Goal: Navigation & Orientation: Understand site structure

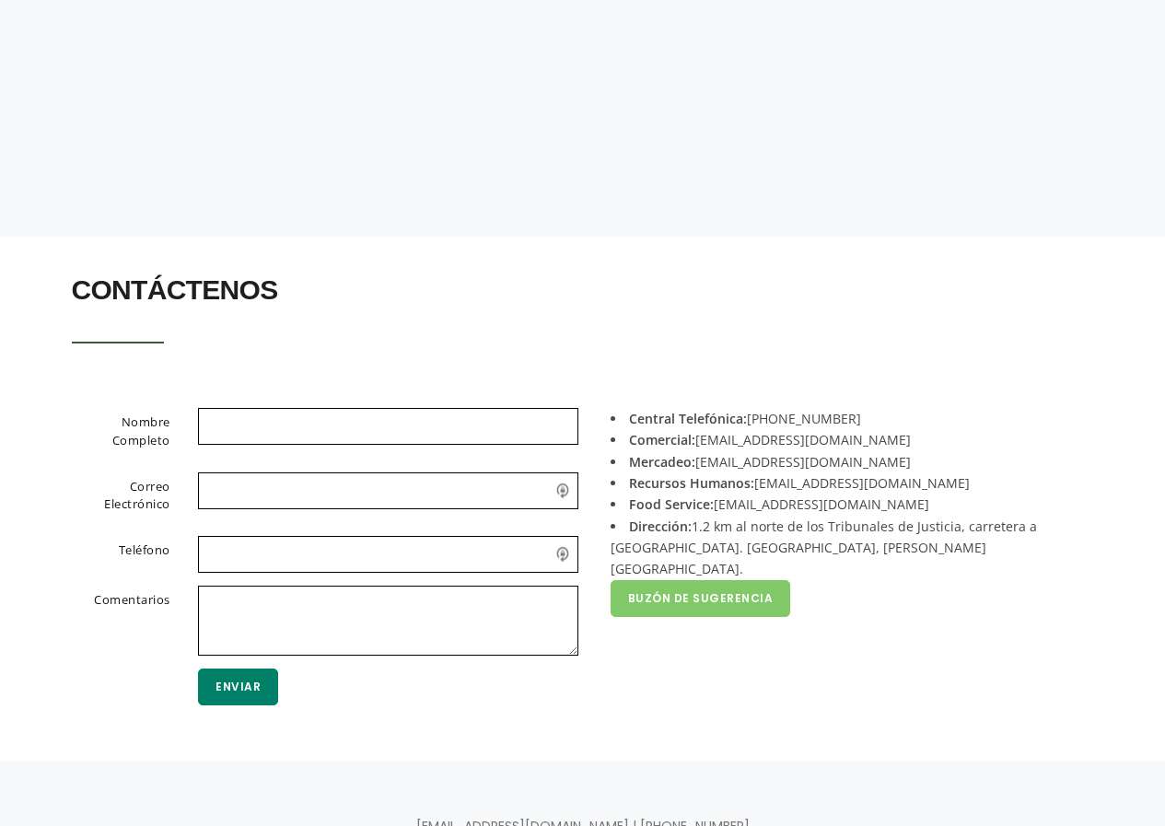
scroll to position [367, 0]
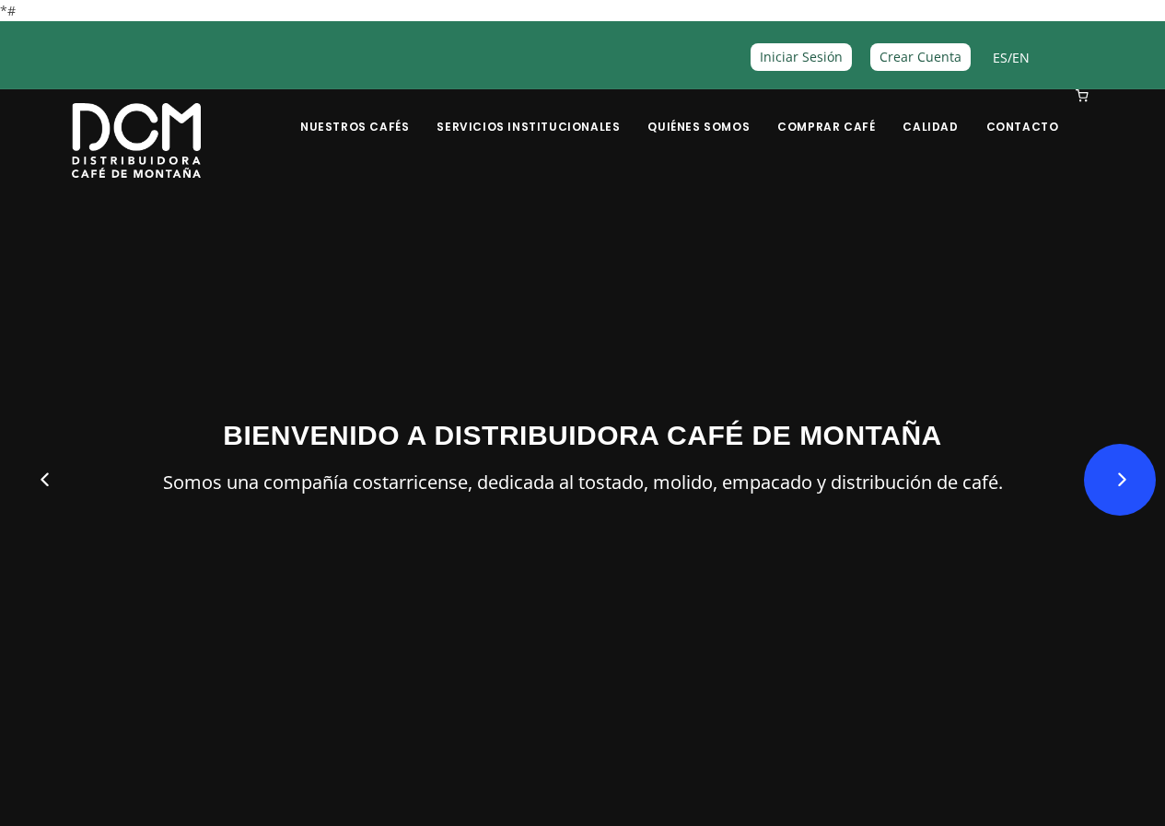
click at [1121, 476] on button "Next" at bounding box center [1120, 480] width 72 height 72
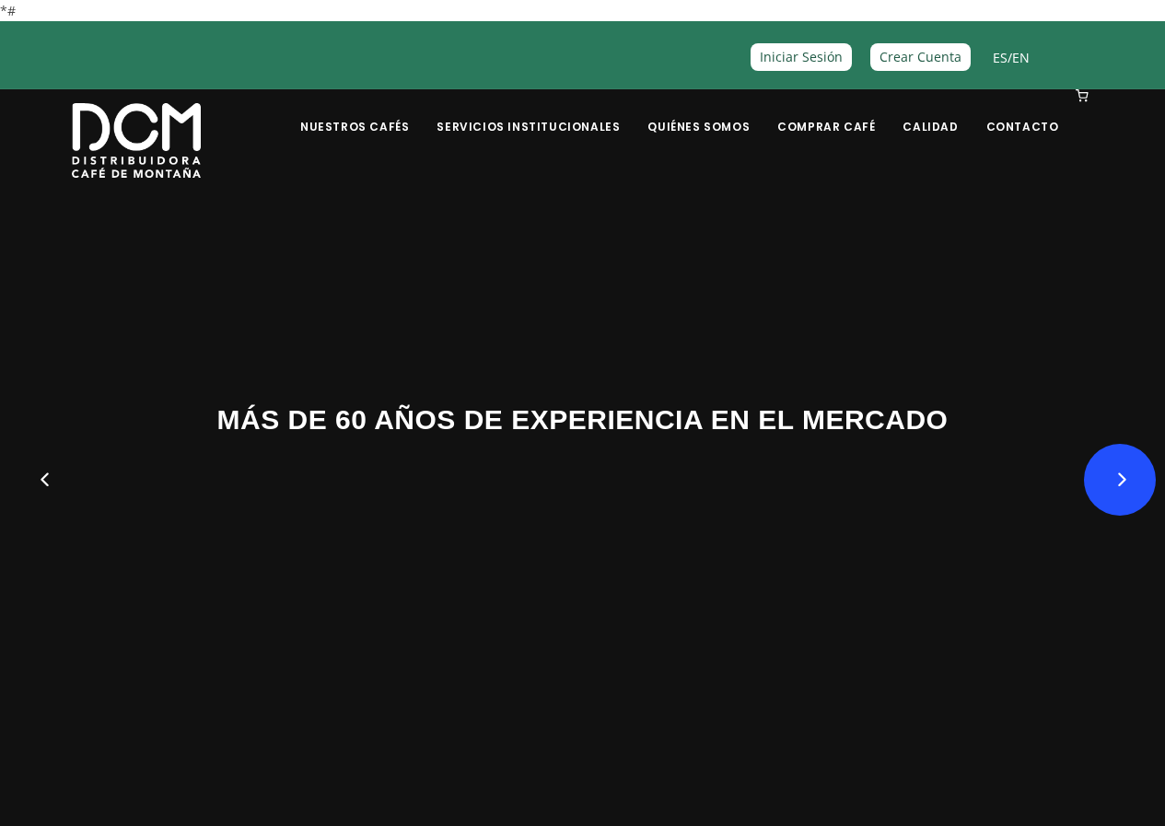
click at [1121, 476] on button "Next" at bounding box center [1120, 480] width 72 height 72
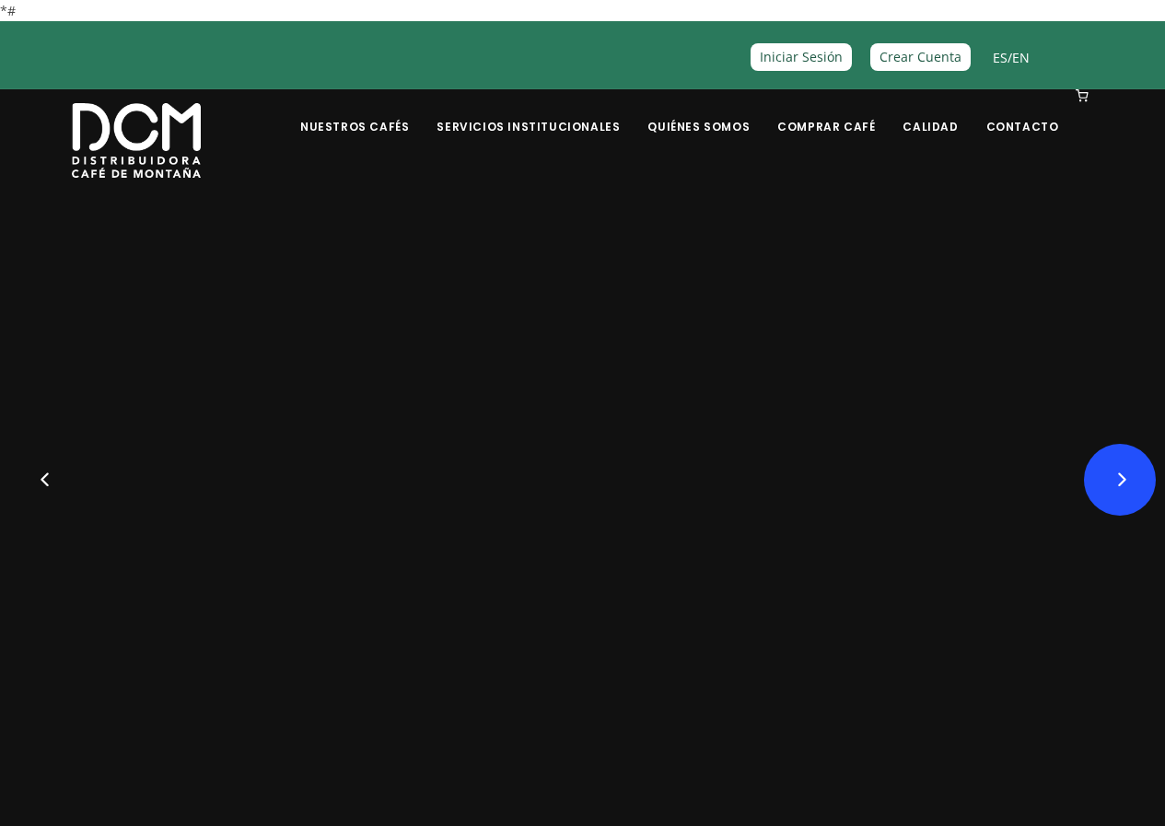
click at [1121, 476] on button "Next" at bounding box center [1120, 480] width 72 height 72
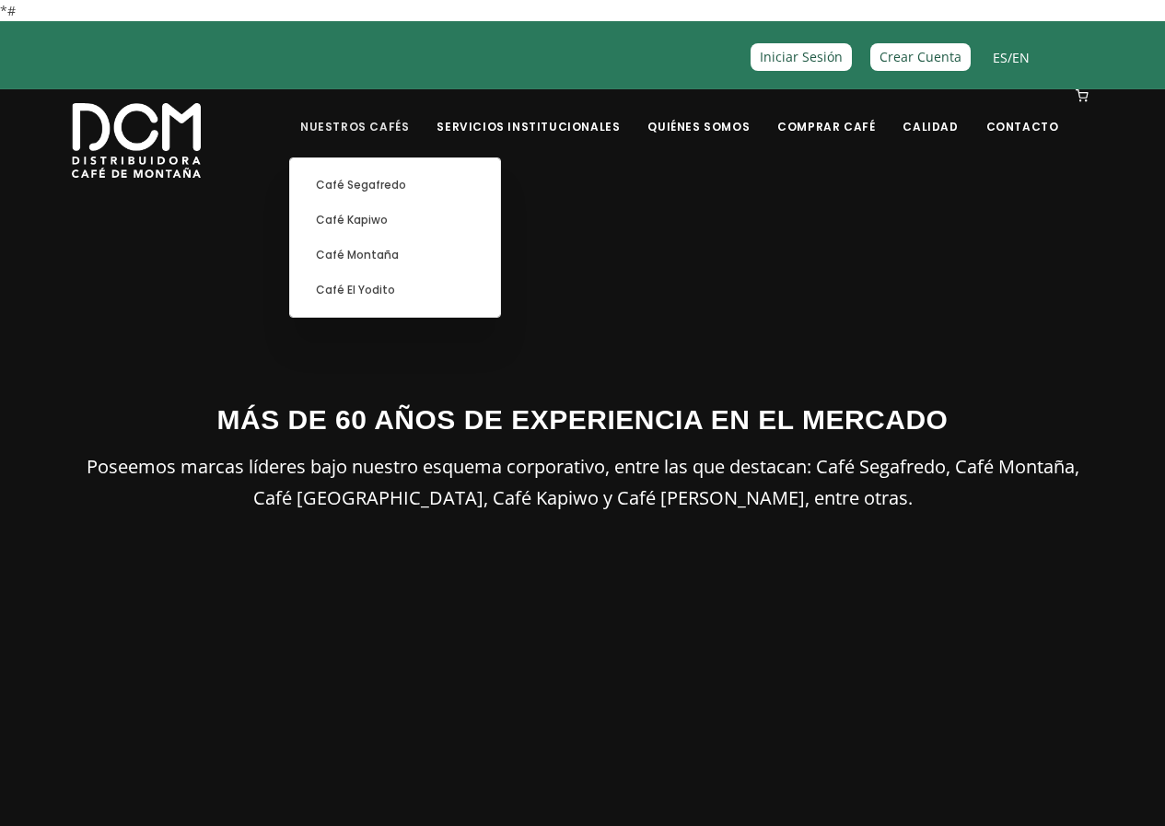
click at [414, 125] on link "Nuestros Cafés" at bounding box center [354, 112] width 131 height 43
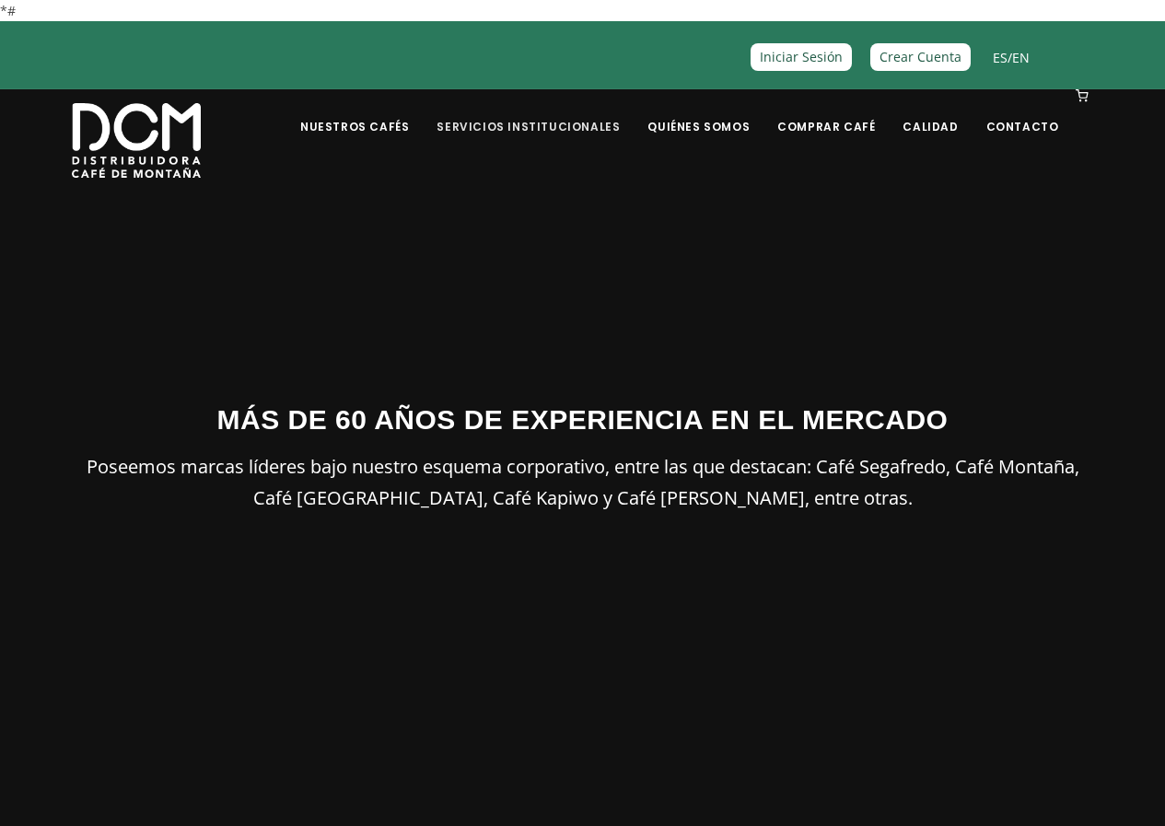
click at [525, 127] on link "Servicios Institucionales" at bounding box center [528, 112] width 205 height 43
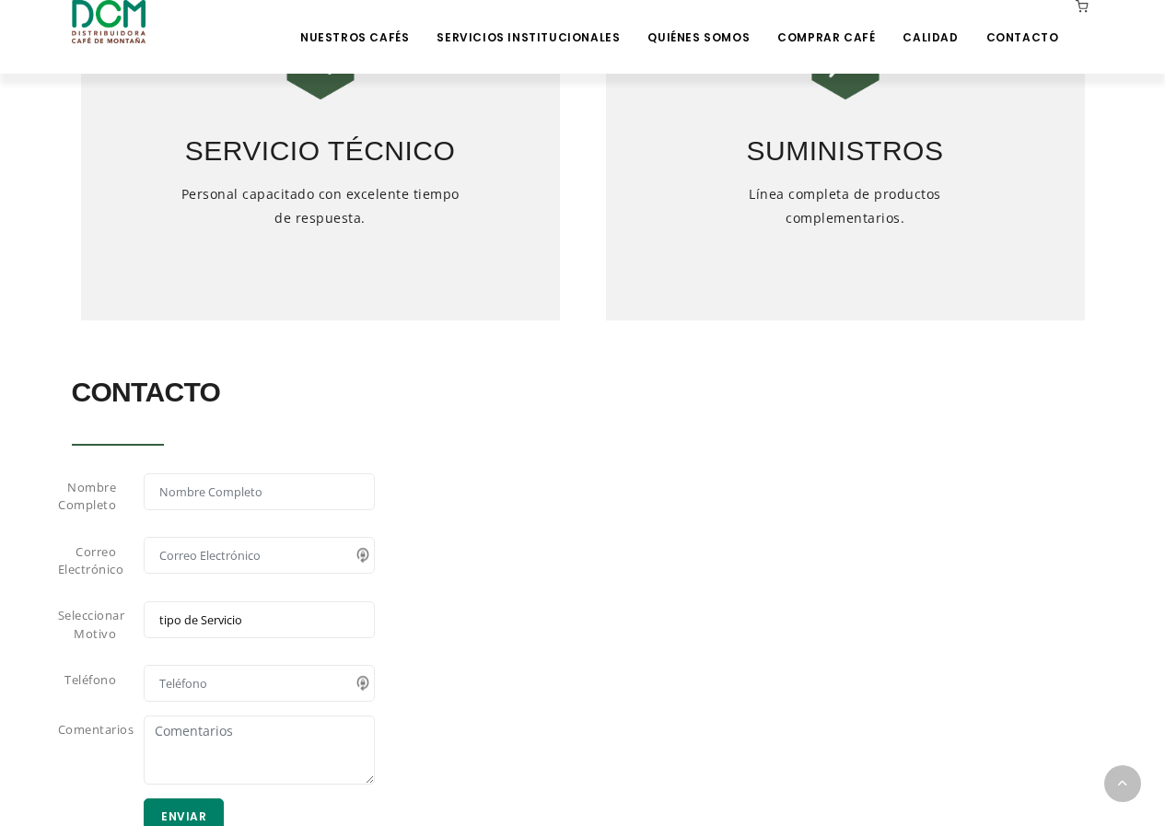
scroll to position [1174, 0]
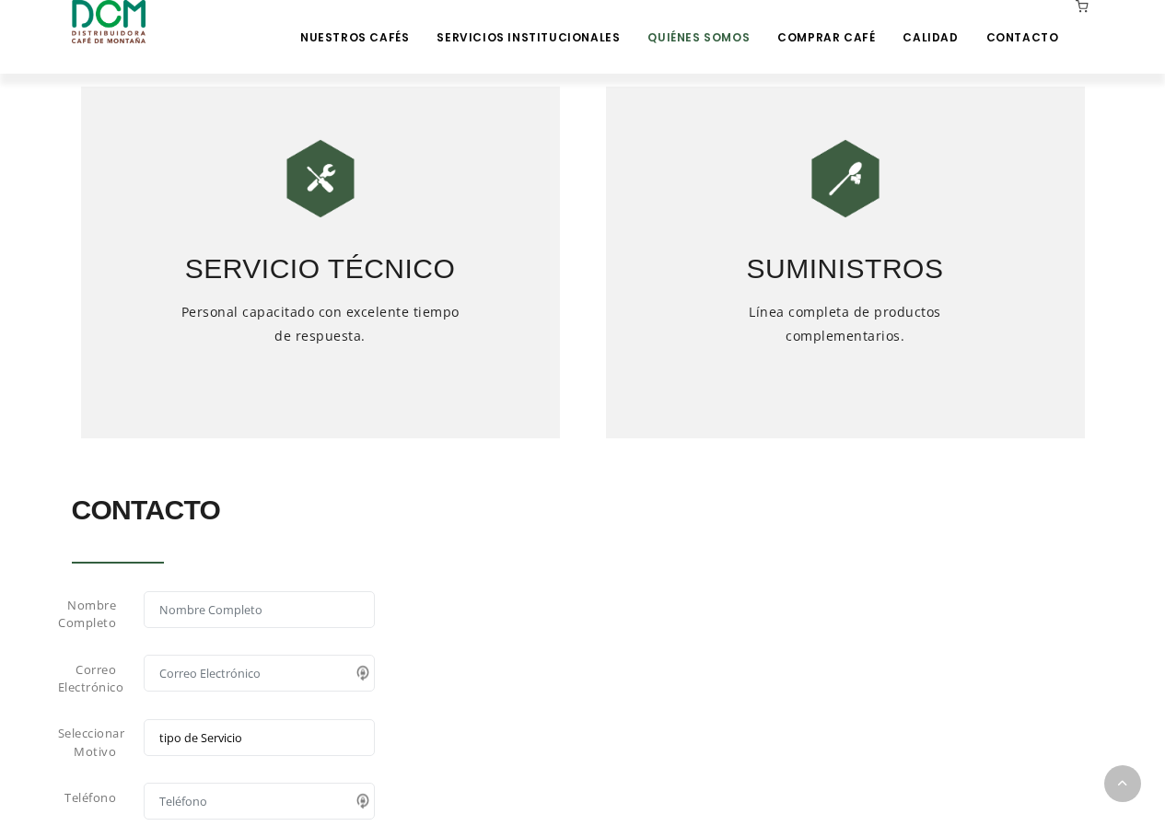
click at [710, 39] on link "Quiénes Somos" at bounding box center [699, 23] width 124 height 43
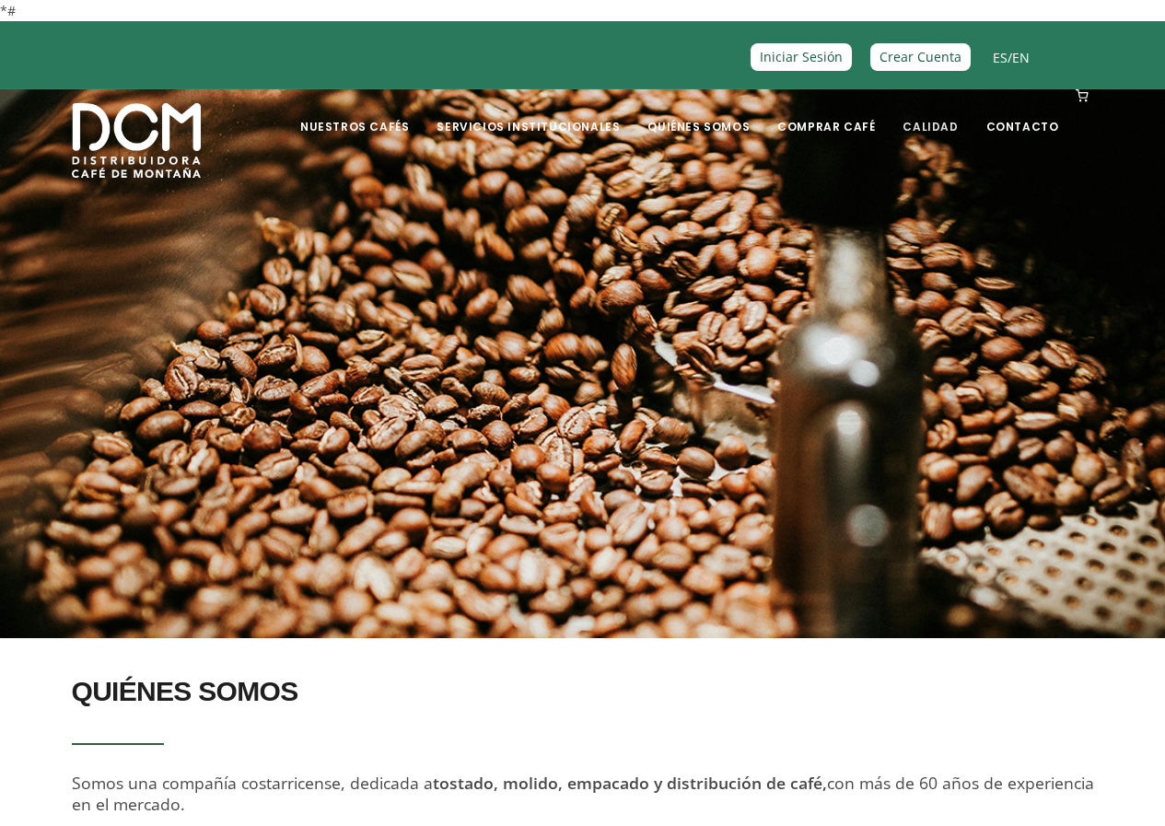
click at [948, 127] on link "Calidad" at bounding box center [930, 112] width 77 height 43
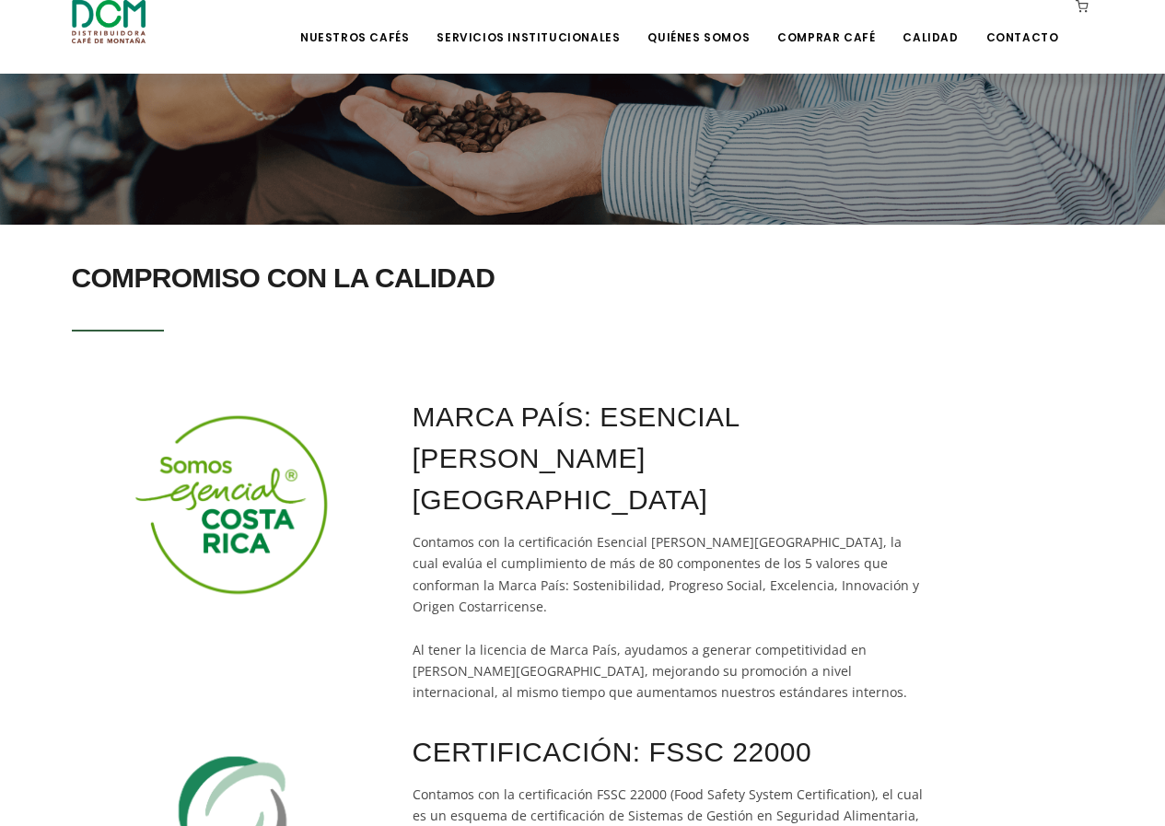
scroll to position [262, 0]
